Goal: Information Seeking & Learning: Learn about a topic

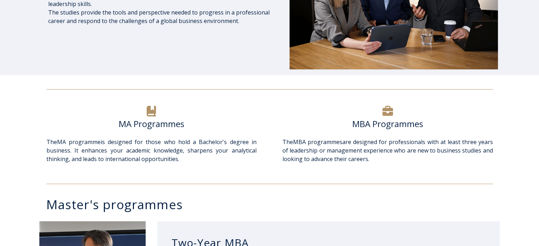
scroll to position [174, 0]
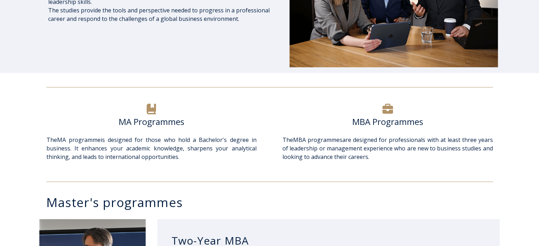
click at [130, 124] on h6 "MA Programmes" at bounding box center [151, 122] width 210 height 11
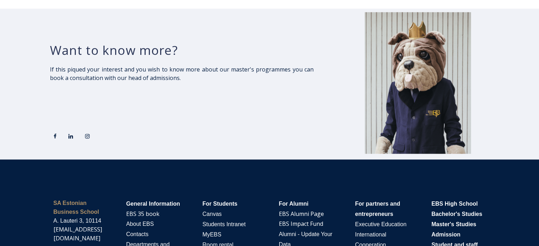
scroll to position [1302, 0]
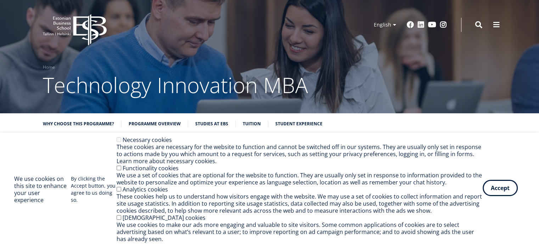
click at [489, 194] on button "Accept" at bounding box center [500, 188] width 35 height 16
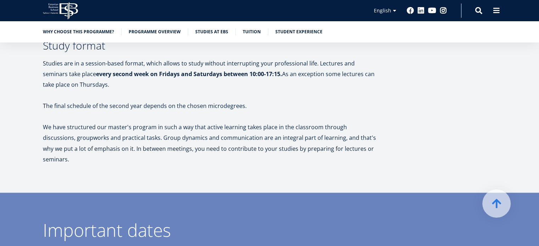
scroll to position [1204, 0]
click at [276, 32] on link "Student experience" at bounding box center [299, 31] width 47 height 7
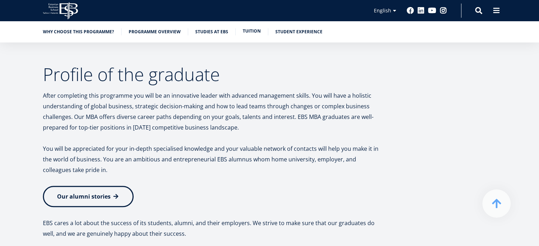
click at [253, 31] on link "Tuition" at bounding box center [252, 31] width 18 height 7
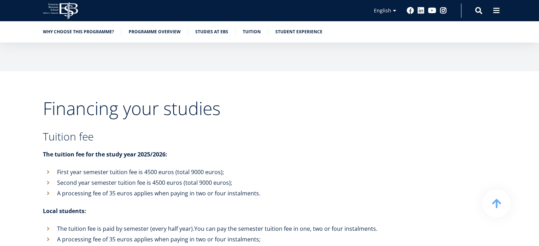
scroll to position [2289, 0]
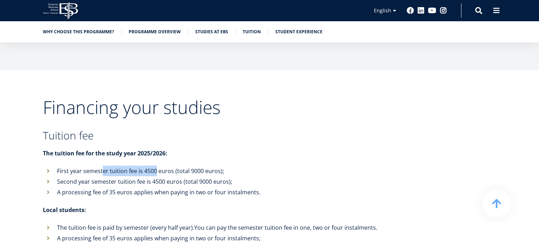
drag, startPoint x: 101, startPoint y: 151, endPoint x: 156, endPoint y: 148, distance: 55.5
click at [156, 166] on li "First year semester tuition fee is 4500 euros (total 9000 euros);" at bounding box center [211, 171] width 337 height 11
drag, startPoint x: 189, startPoint y: 150, endPoint x: 218, endPoint y: 151, distance: 29.1
click at [218, 166] on li "First year semester tuition fee is 4500 euros (total 9000 euros);" at bounding box center [211, 171] width 337 height 11
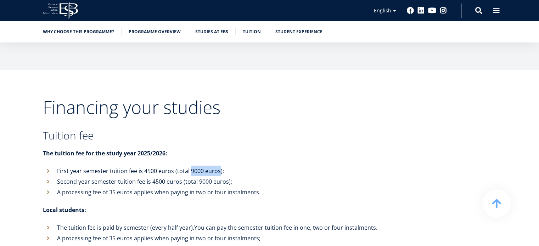
copy li "9000 euros"
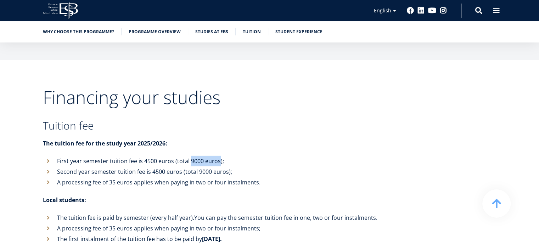
scroll to position [2301, 0]
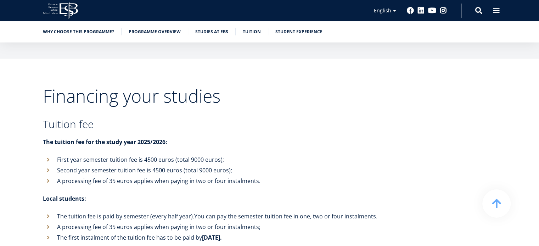
click at [180, 155] on li "First year semester tuition fee is 4500 euros (total 9000 euros);" at bounding box center [211, 160] width 337 height 11
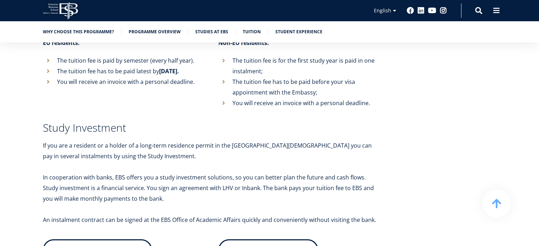
scroll to position [2522, 0]
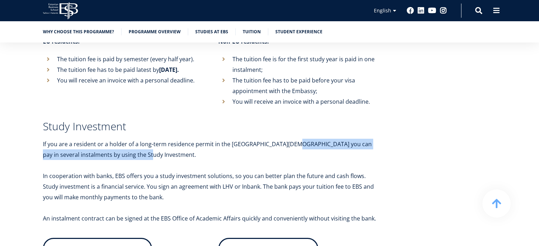
drag, startPoint x: 284, startPoint y: 119, endPoint x: 279, endPoint y: 132, distance: 13.5
click at [279, 139] on p "If you are a resident or a holder of a long-term residence permit in the [GEOGR…" at bounding box center [211, 149] width 337 height 21
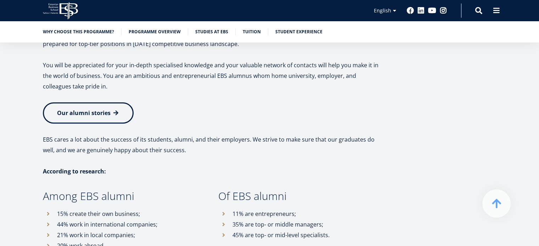
scroll to position [3214, 0]
click at [152, 29] on link "Programme overview" at bounding box center [155, 31] width 52 height 7
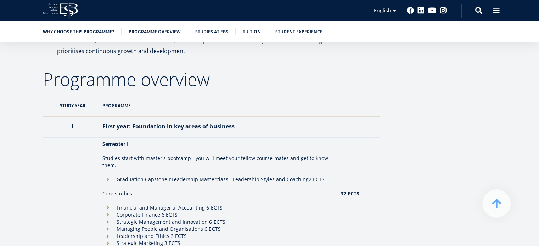
click at [116, 96] on th "Programme" at bounding box center [218, 105] width 238 height 21
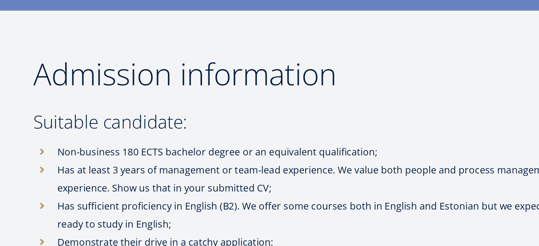
scroll to position [1444, 0]
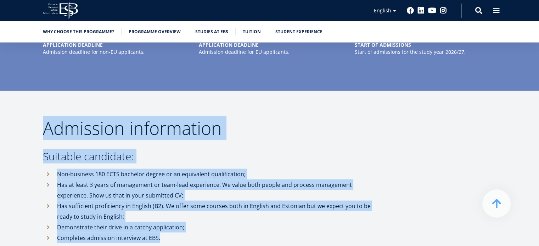
drag, startPoint x: 36, startPoint y: 107, endPoint x: 181, endPoint y: 215, distance: 180.9
copy div "Admission information Suitable candidate: Non-business 180 ECTS bachelor degree…"
click at [133, 120] on h2 "Admission information" at bounding box center [211, 129] width 337 height 18
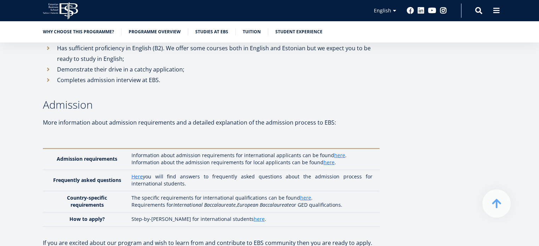
scroll to position [1603, 0]
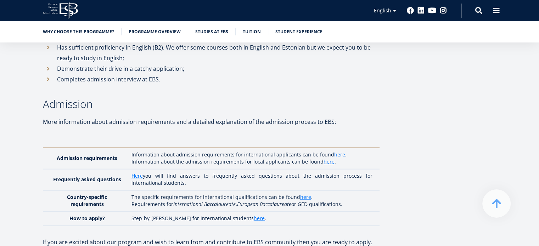
click at [335, 151] on link "here" at bounding box center [339, 154] width 11 height 7
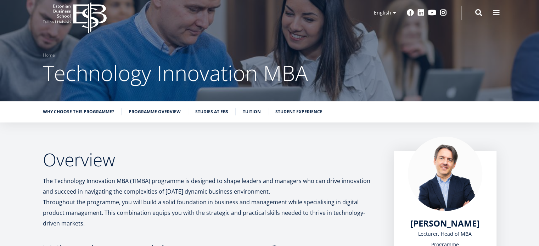
scroll to position [0, 0]
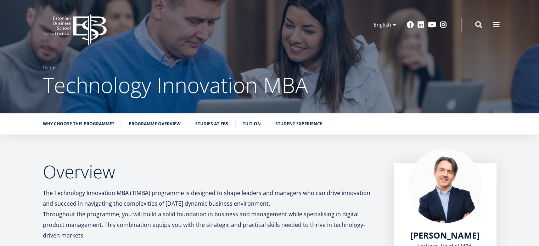
click at [82, 24] on icon "EBS Logo Created with Sketch." at bounding box center [75, 30] width 64 height 32
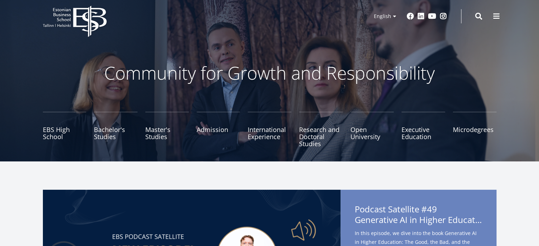
scroll to position [11, 0]
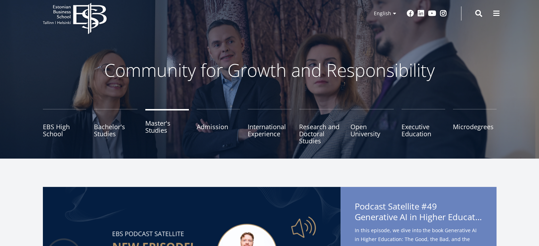
click at [154, 126] on link "Master's Studies" at bounding box center [167, 126] width 44 height 35
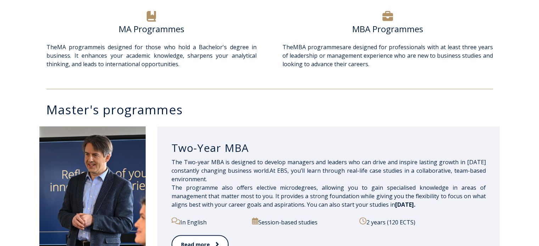
scroll to position [309, 0]
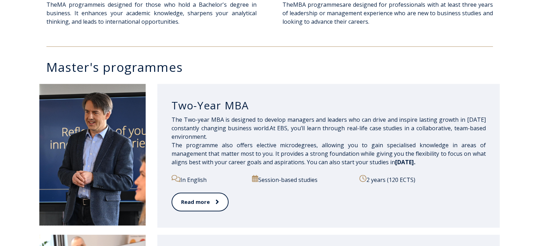
click at [201, 191] on div "In English" at bounding box center [208, 184] width 73 height 18
click at [204, 200] on link "Read more" at bounding box center [200, 203] width 56 height 20
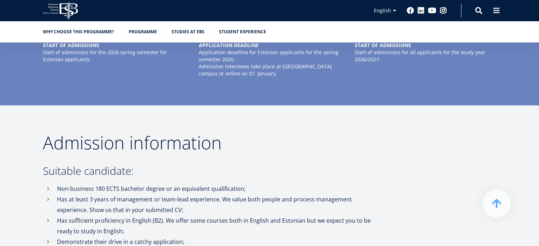
scroll to position [1756, 0]
